Goal: Use online tool/utility: Utilize a website feature to perform a specific function

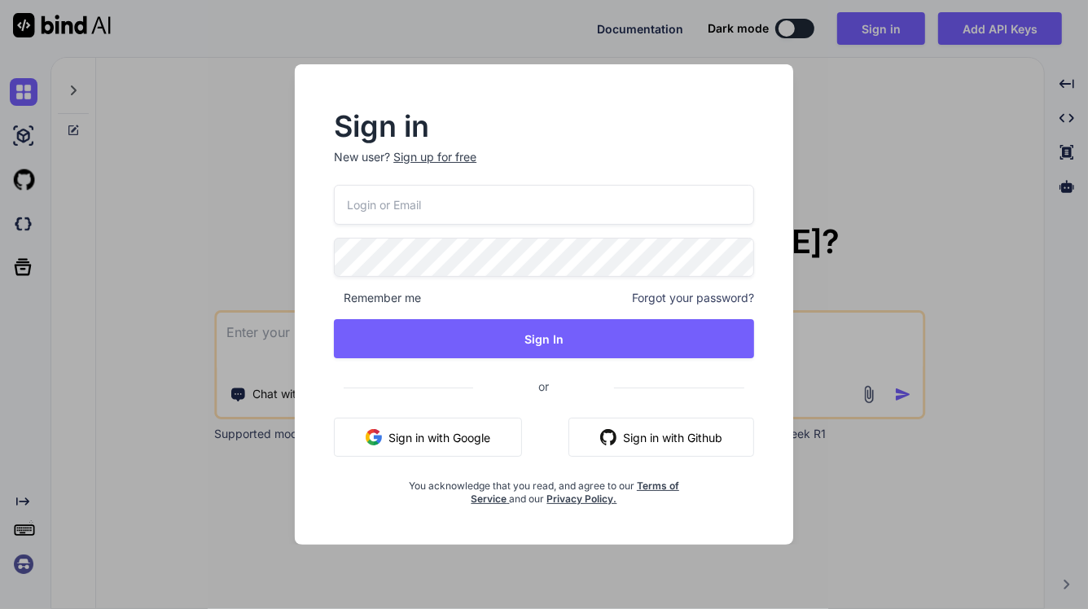
click at [415, 442] on button "Sign in with Google" at bounding box center [428, 437] width 188 height 39
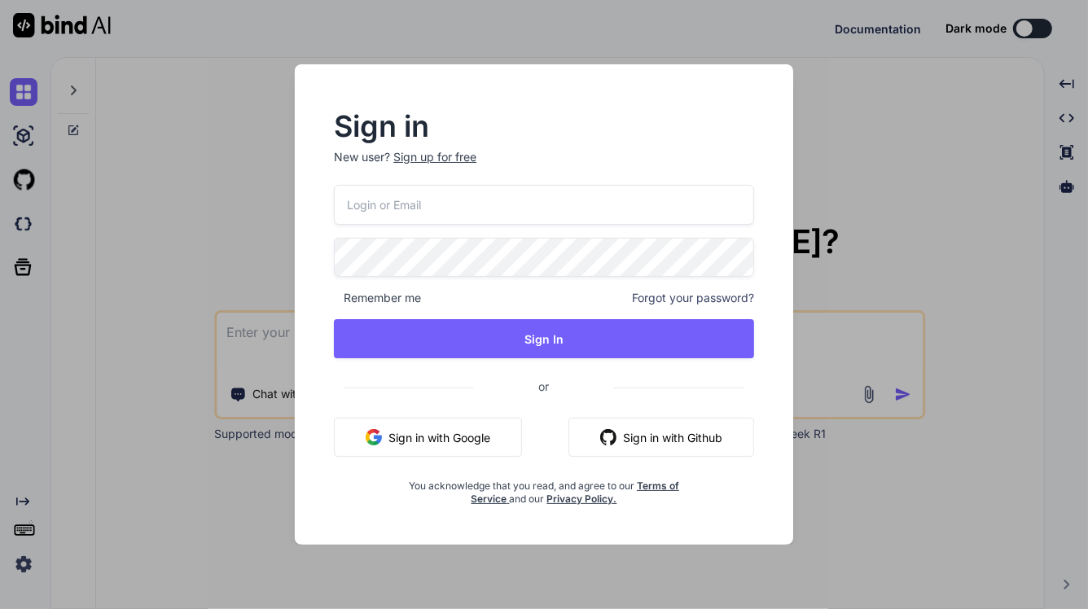
click at [202, 261] on div "Sign in New user? Sign up for free Remember me Forgot your password? Sign In or…" at bounding box center [544, 304] width 1088 height 609
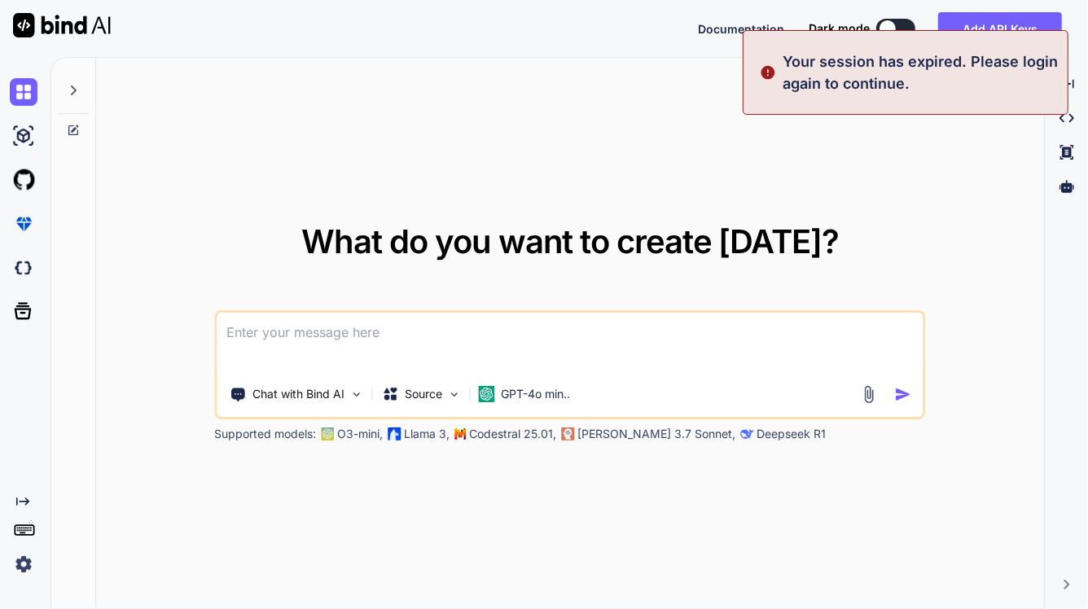
click at [318, 316] on textarea at bounding box center [570, 343] width 706 height 60
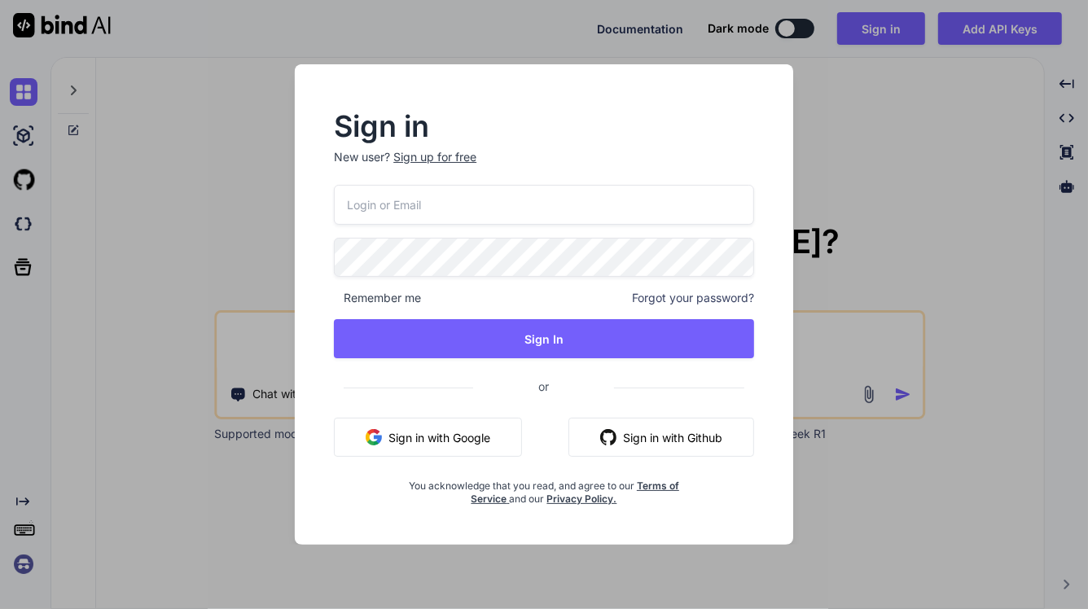
click at [433, 433] on button "Sign in with Google" at bounding box center [428, 437] width 188 height 39
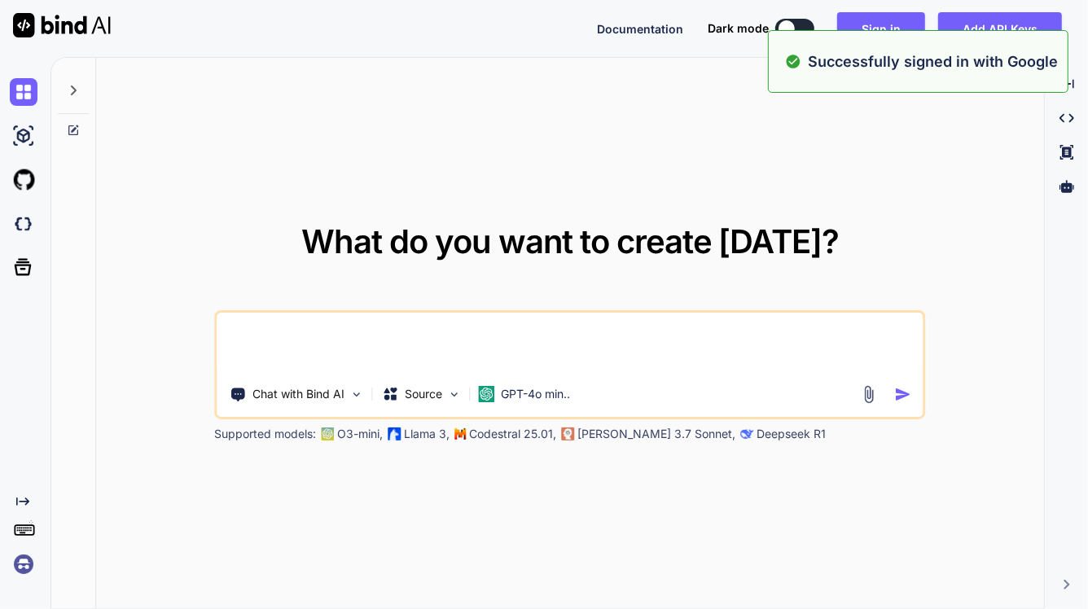
click at [235, 283] on div "What do you want to create [DATE]? Chat with Bind AI Source GPT-4o min.. Suppor…" at bounding box center [570, 334] width 711 height 217
click at [257, 357] on textarea at bounding box center [570, 343] width 706 height 60
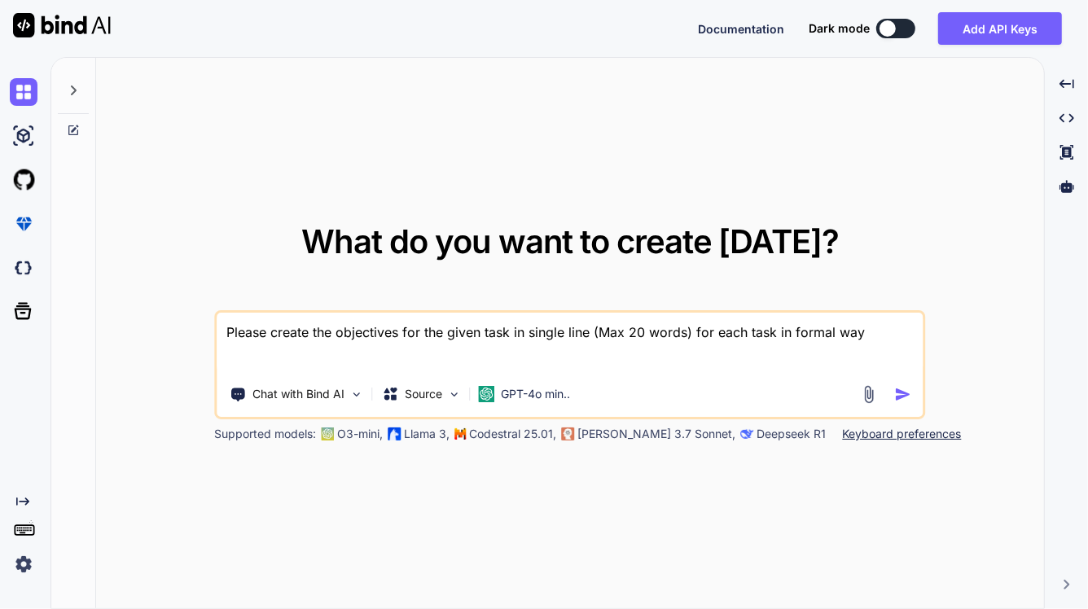
paste textarea "Work on to implement POST api for inventory move in multisite quantity move scr…"
type textarea "Please create the objectives for the given task in single line (Max 20 words) f…"
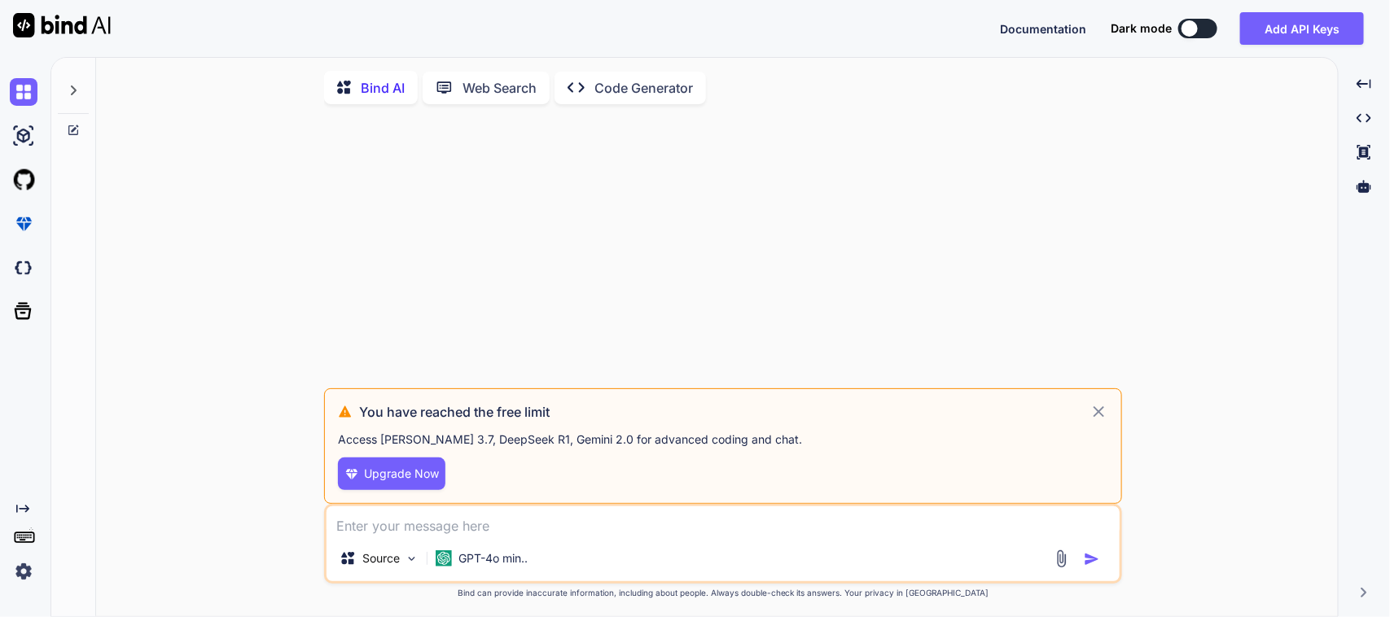
click at [1087, 566] on img "button" at bounding box center [1092, 559] width 16 height 16
click at [230, 231] on div "You have reached the free limit Access [PERSON_NAME] 3.7, DeepSeek R1, Gemini 2…" at bounding box center [723, 368] width 1229 height 502
click at [410, 467] on button "Upgrade Now" at bounding box center [392, 474] width 108 height 33
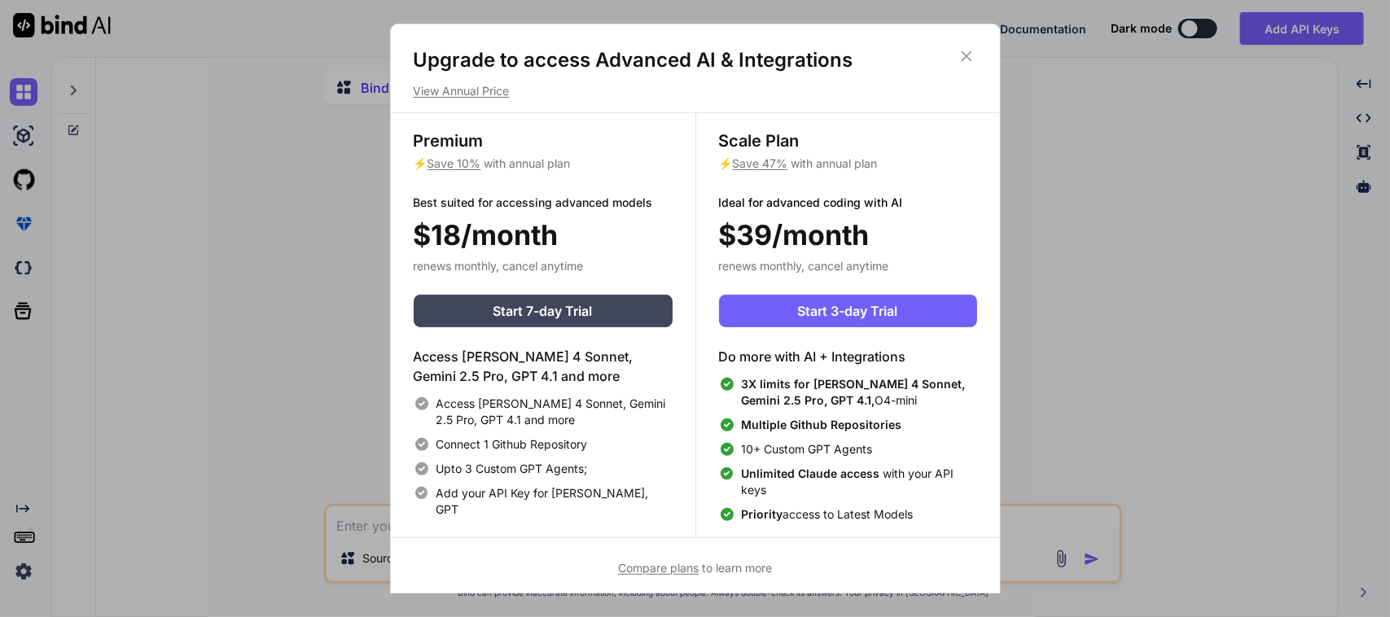
click at [969, 49] on icon at bounding box center [967, 56] width 18 height 18
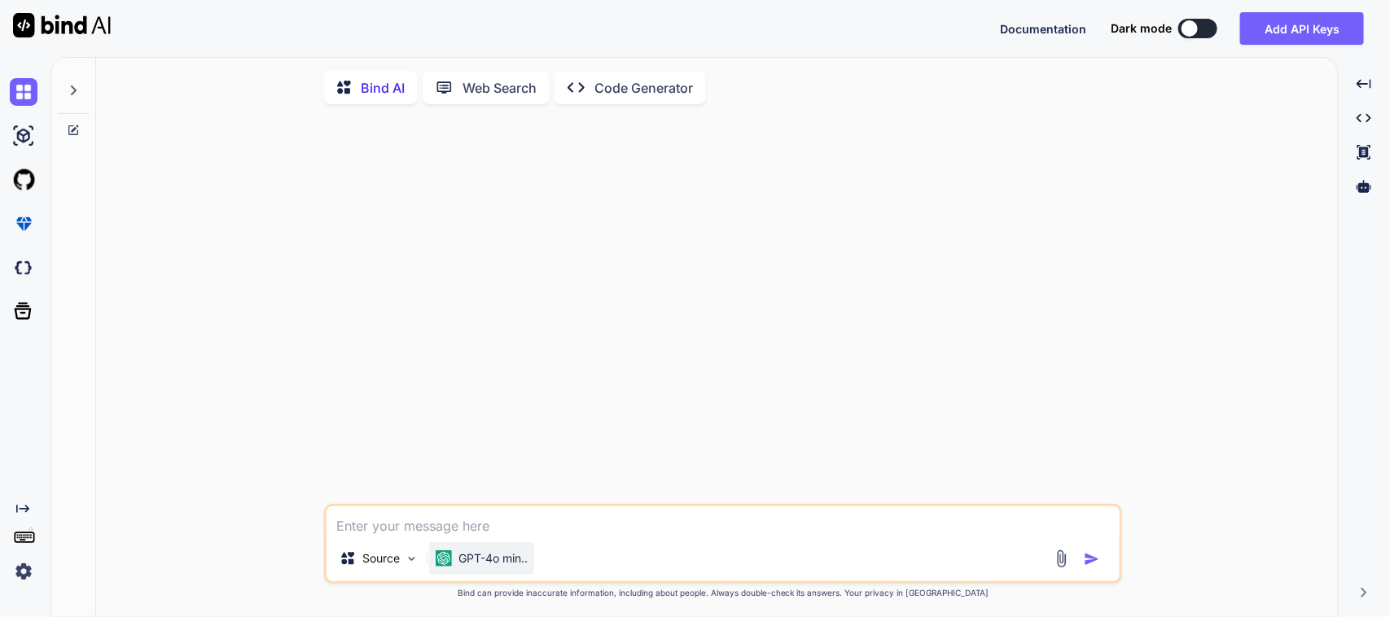
click at [471, 574] on div "GPT-4o min.." at bounding box center [481, 559] width 105 height 33
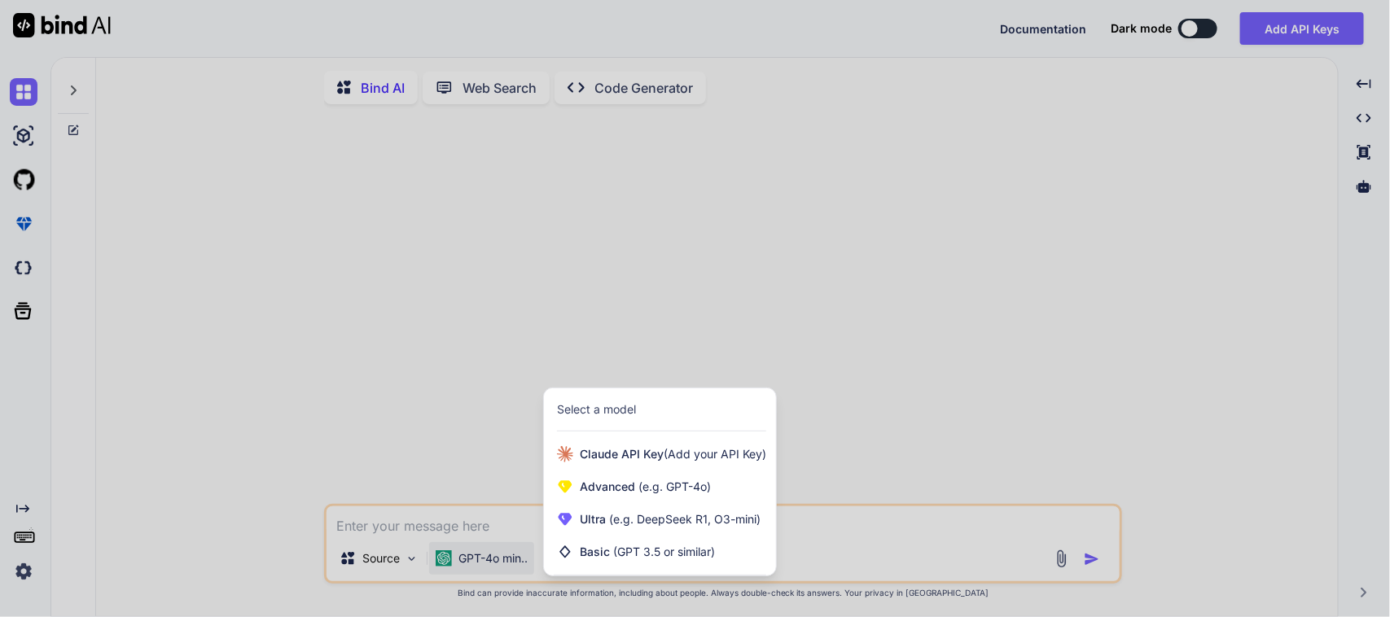
click at [453, 400] on div at bounding box center [695, 308] width 1390 height 617
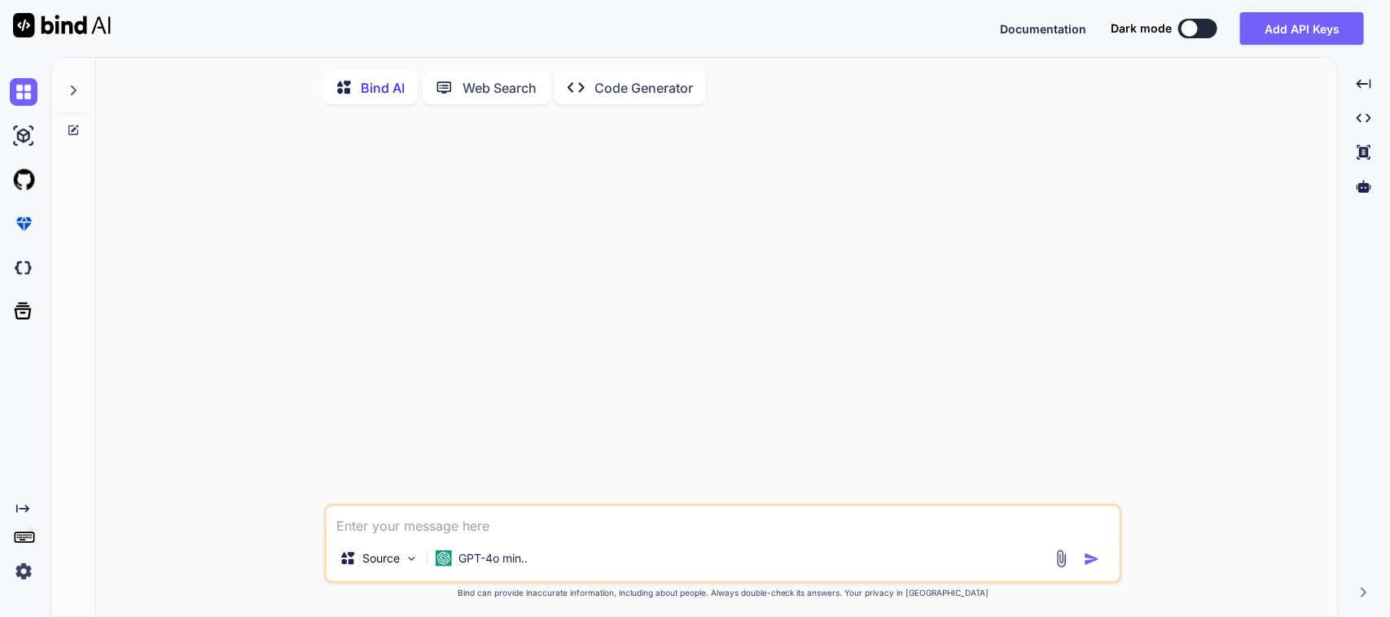
click at [468, 90] on p "Web Search" at bounding box center [500, 88] width 74 height 20
